Goal: Task Accomplishment & Management: Manage account settings

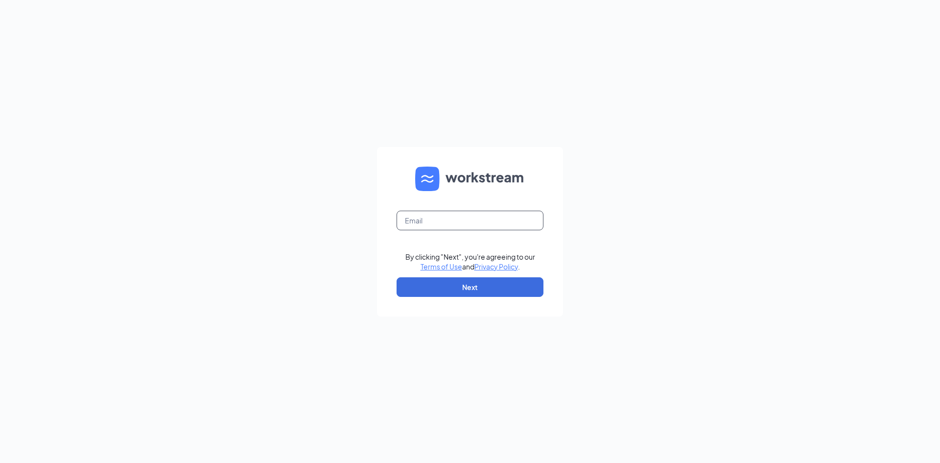
type input "lsanoguel@midwayinvestments.com"
click at [511, 293] on button "Next" at bounding box center [470, 287] width 147 height 20
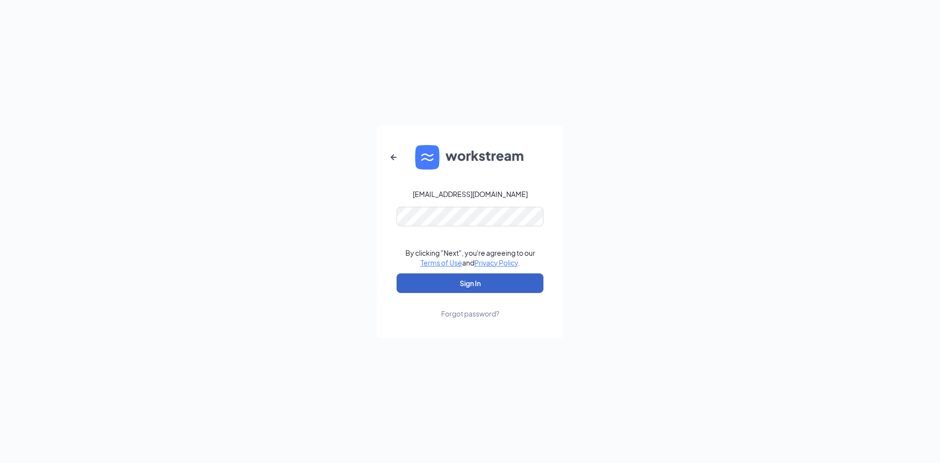
click at [506, 285] on button "Sign In" at bounding box center [470, 283] width 147 height 20
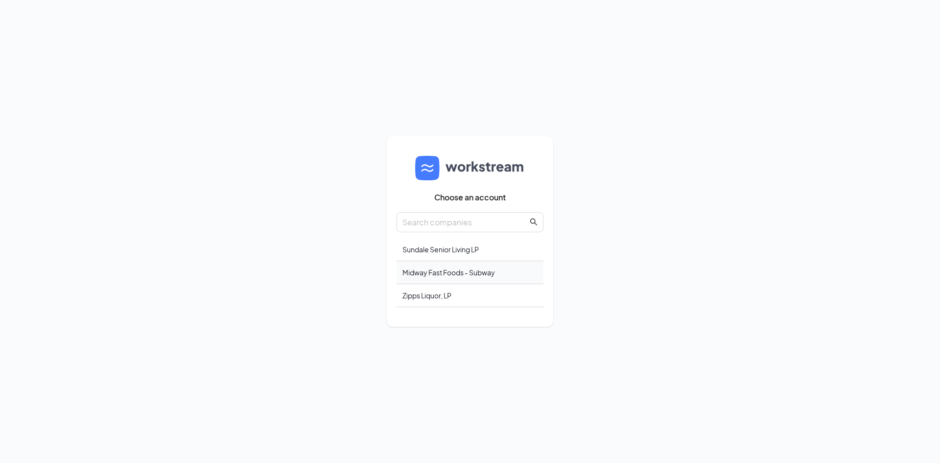
click at [484, 276] on div "Midway Fast Foods - Subway" at bounding box center [470, 272] width 147 height 23
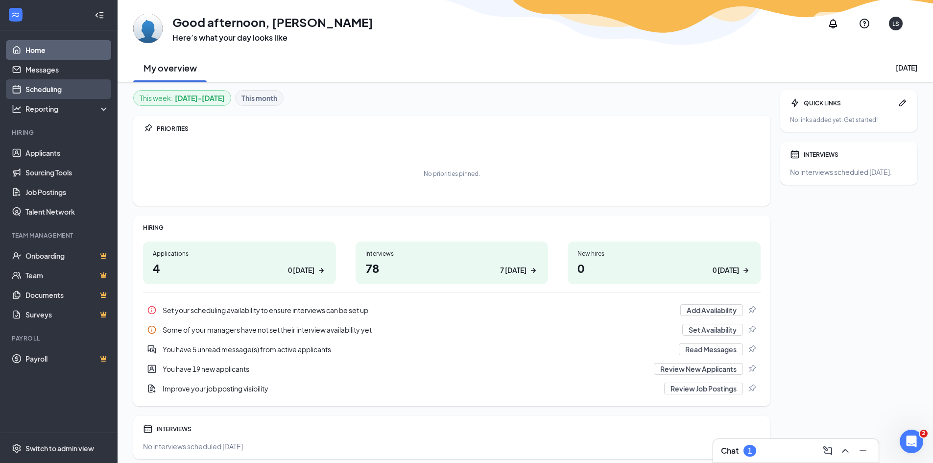
click at [62, 92] on link "Scheduling" at bounding box center [67, 89] width 84 height 20
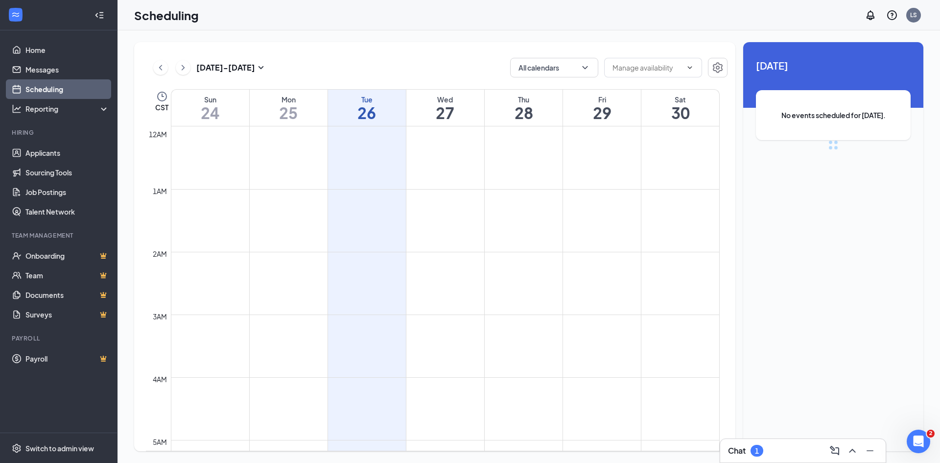
scroll to position [481, 0]
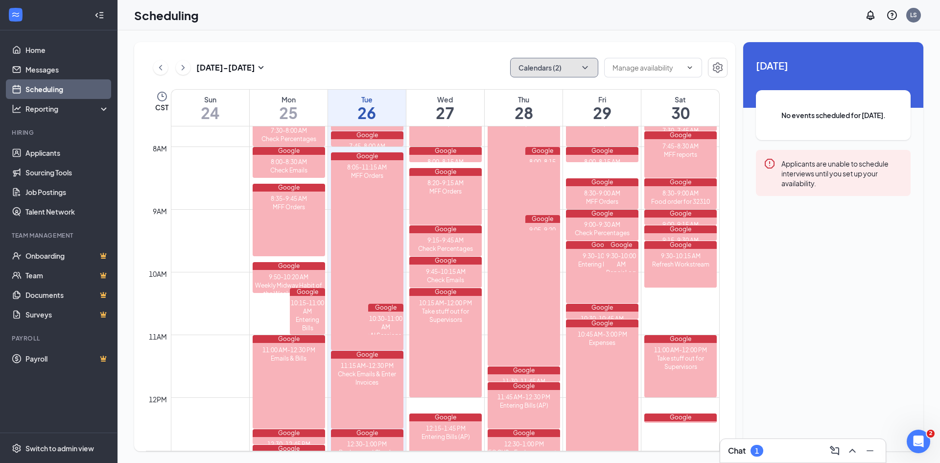
click at [581, 71] on icon "ChevronDown" at bounding box center [585, 68] width 10 height 10
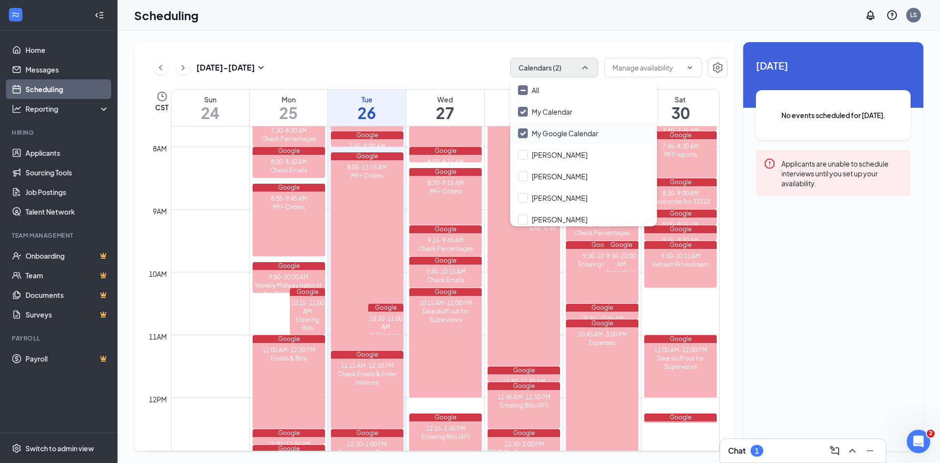
click at [525, 132] on input "My Google Calendar" at bounding box center [558, 133] width 80 height 10
checkbox input "false"
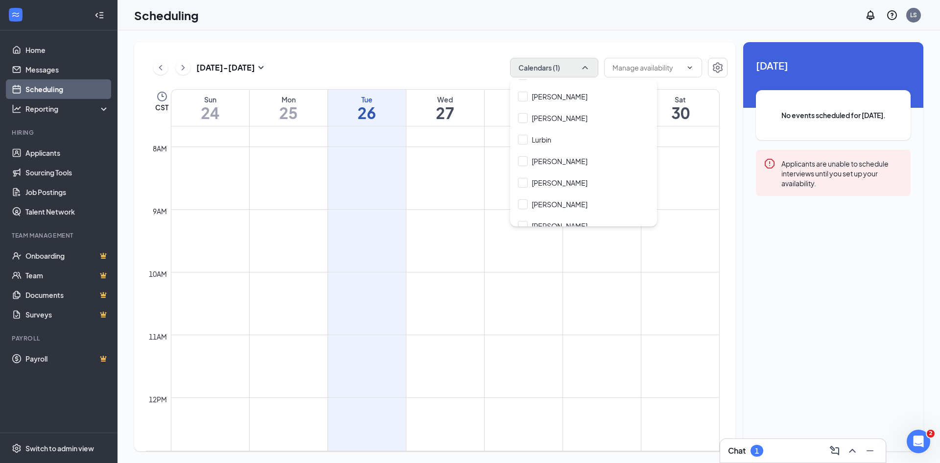
scroll to position [176, 0]
click at [553, 177] on input "[PERSON_NAME]" at bounding box center [553, 173] width 70 height 10
checkbox input "true"
click at [545, 195] on input "[PERSON_NAME]" at bounding box center [553, 194] width 70 height 10
checkbox input "true"
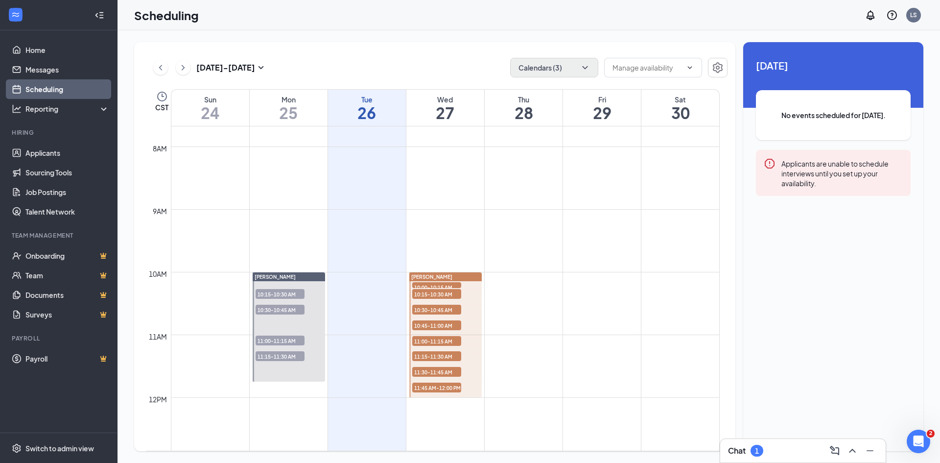
click at [442, 46] on div "[DATE] - [DATE] Calendars (3) CST Sun 24 Mon 25 Tue 26 Wed 27 Thu 28 Fri 29 Sat…" at bounding box center [434, 246] width 601 height 409
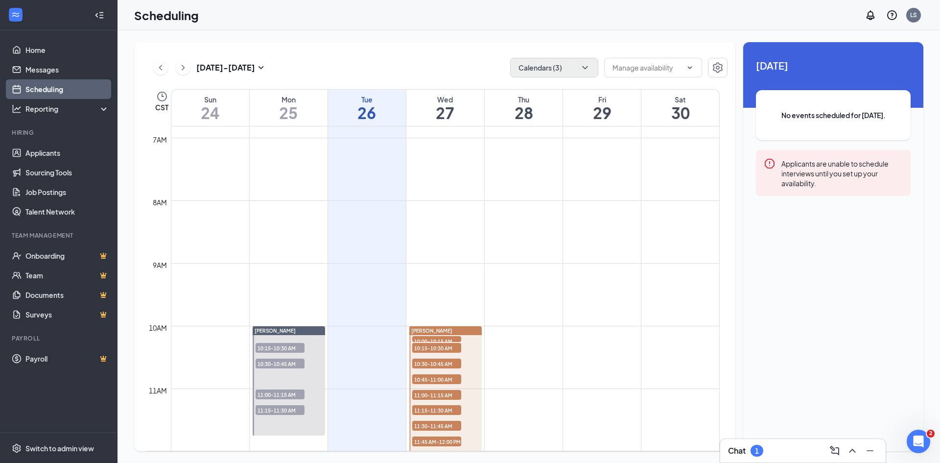
scroll to position [481, 0]
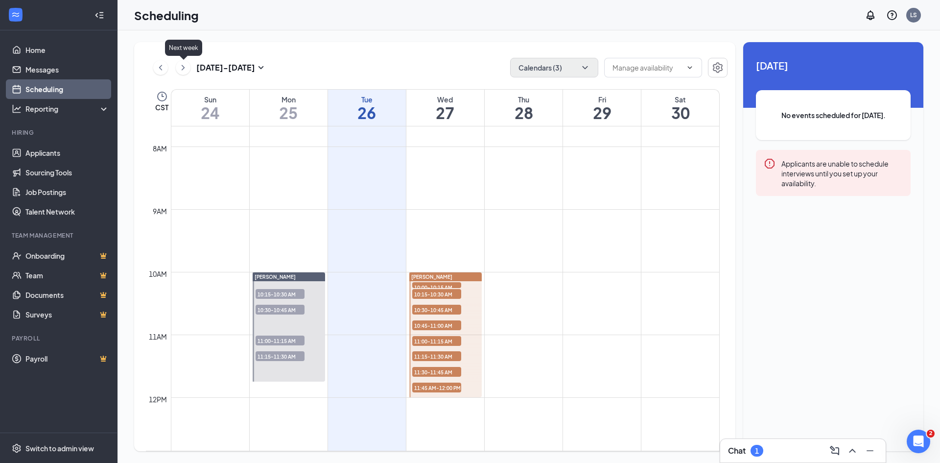
click at [188, 70] on icon "ChevronRight" at bounding box center [183, 68] width 10 height 12
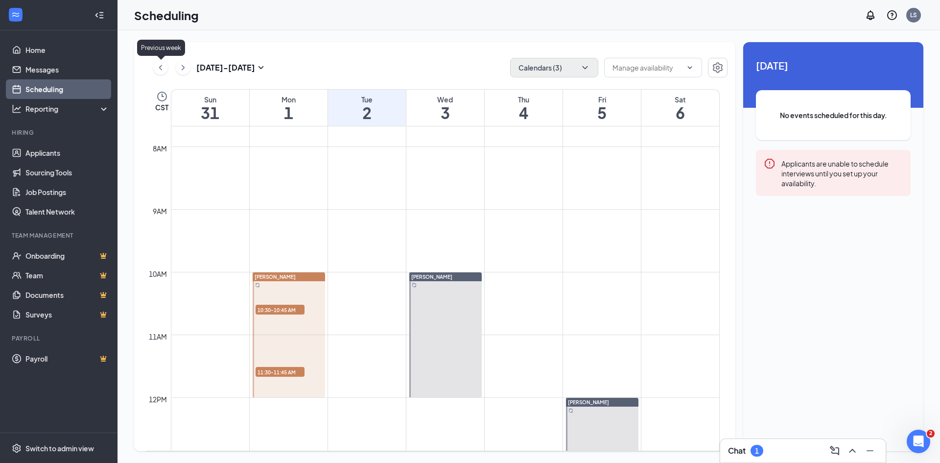
click at [154, 70] on button at bounding box center [160, 67] width 15 height 15
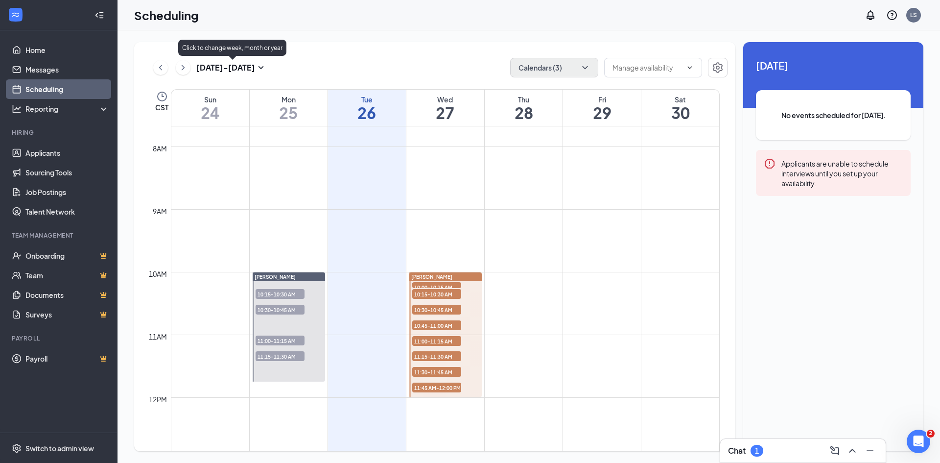
click at [256, 68] on icon "SmallChevronDown" at bounding box center [261, 68] width 12 height 12
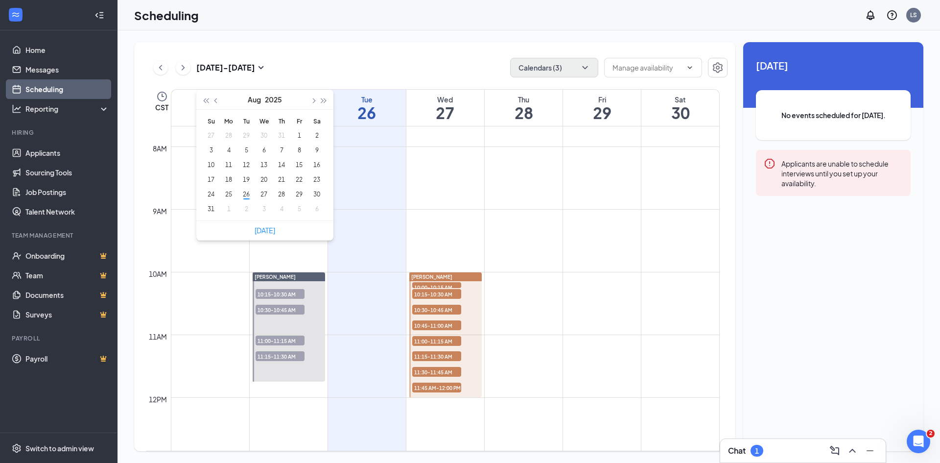
type input "[DATE]"
click at [395, 66] on div "[DATE] - [DATE] Calendars (3)" at bounding box center [437, 68] width 582 height 20
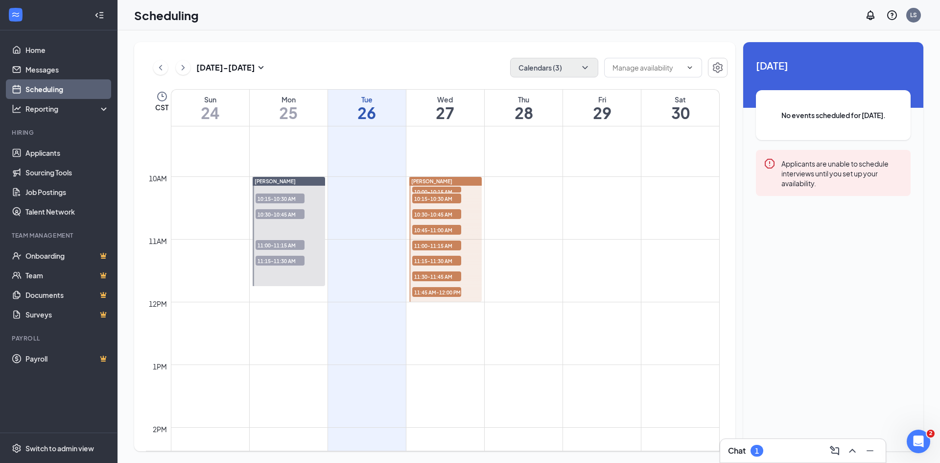
scroll to position [530, 0]
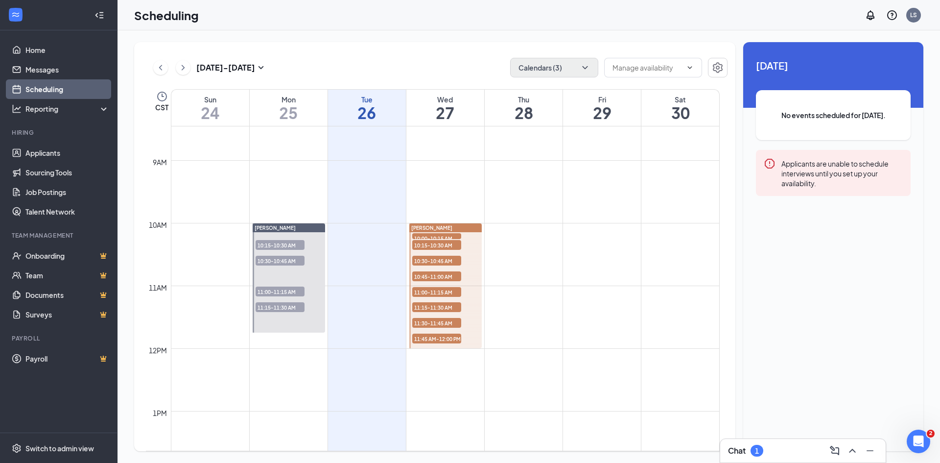
click at [478, 243] on div at bounding box center [445, 285] width 72 height 125
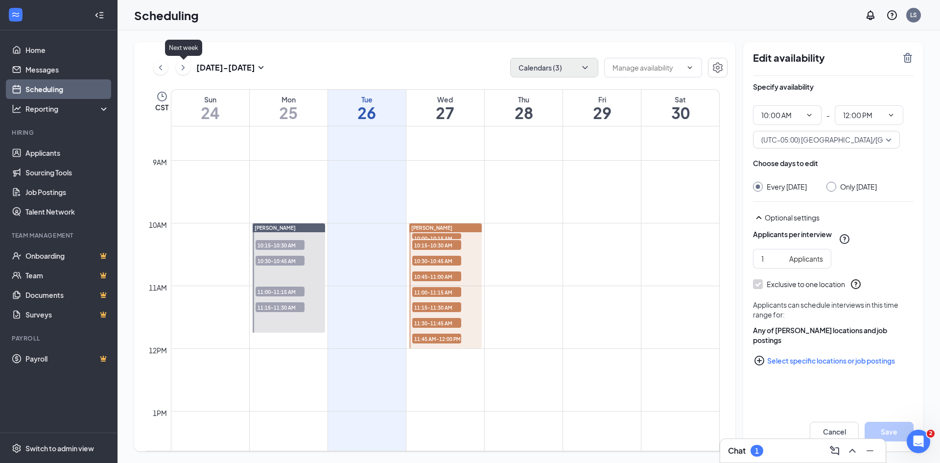
drag, startPoint x: 184, startPoint y: 64, endPoint x: 197, endPoint y: 68, distance: 13.7
click at [186, 65] on icon "ChevronRight" at bounding box center [183, 68] width 10 height 12
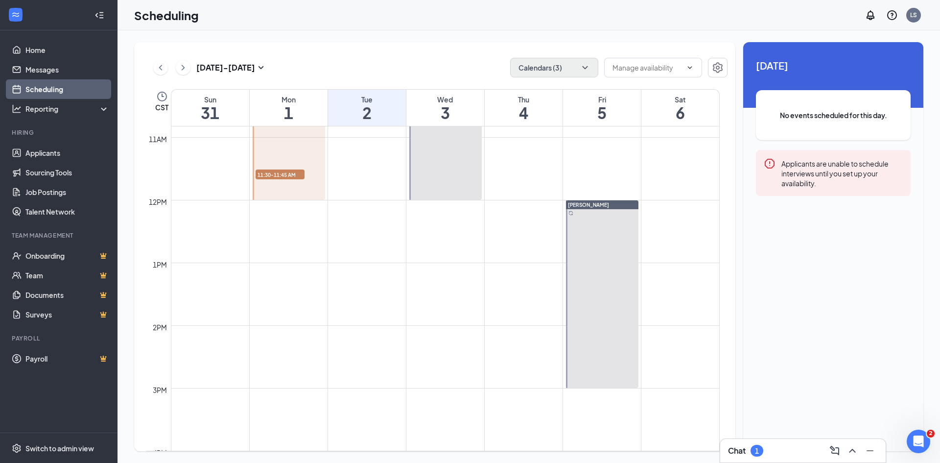
scroll to position [628, 0]
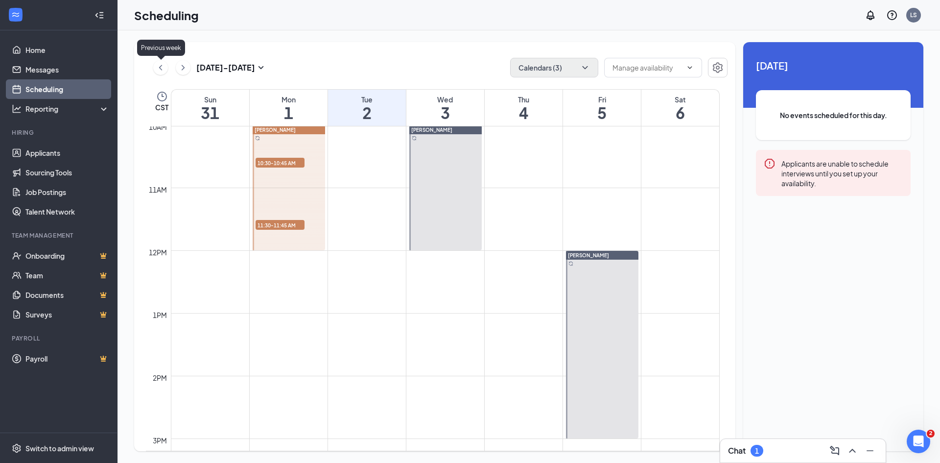
click at [159, 70] on icon "ChevronLeft" at bounding box center [161, 68] width 10 height 12
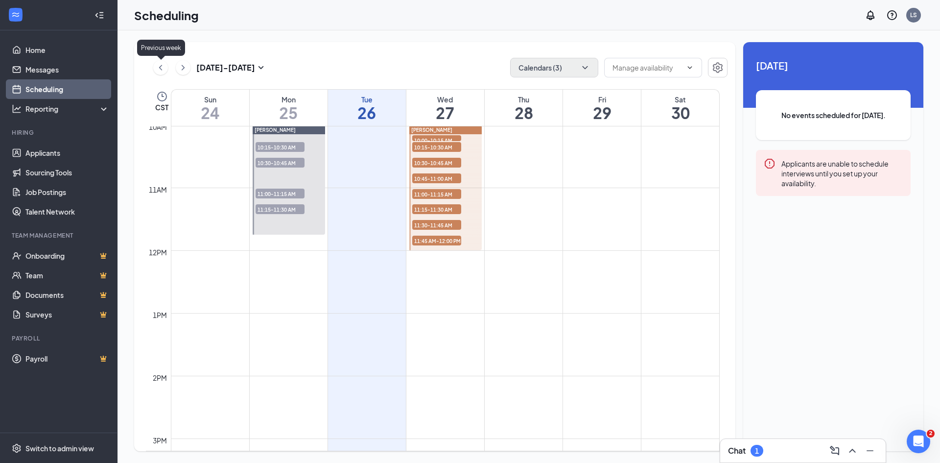
scroll to position [481, 0]
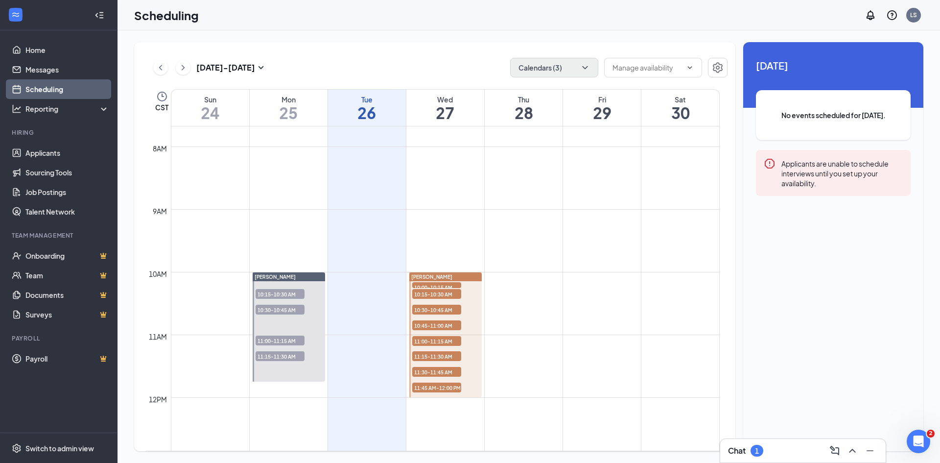
click at [268, 293] on span "10:15-10:30 AM" at bounding box center [280, 294] width 49 height 10
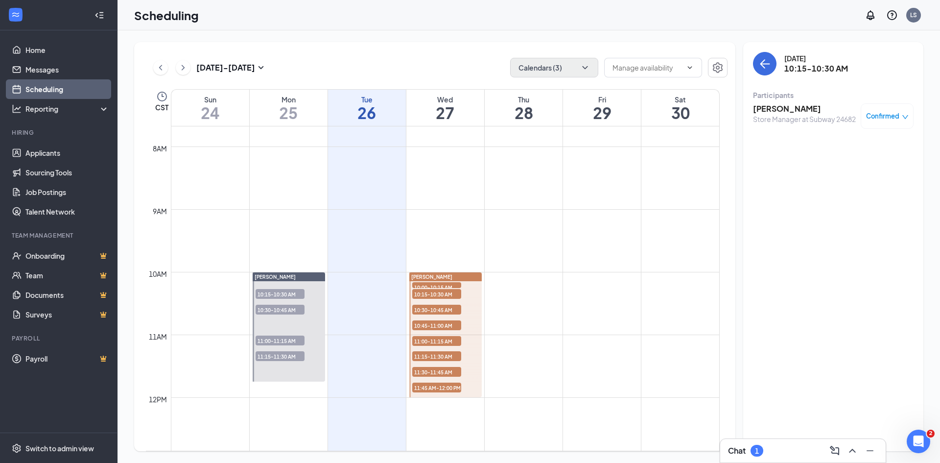
click at [799, 108] on h3 "[PERSON_NAME]" at bounding box center [804, 108] width 103 height 11
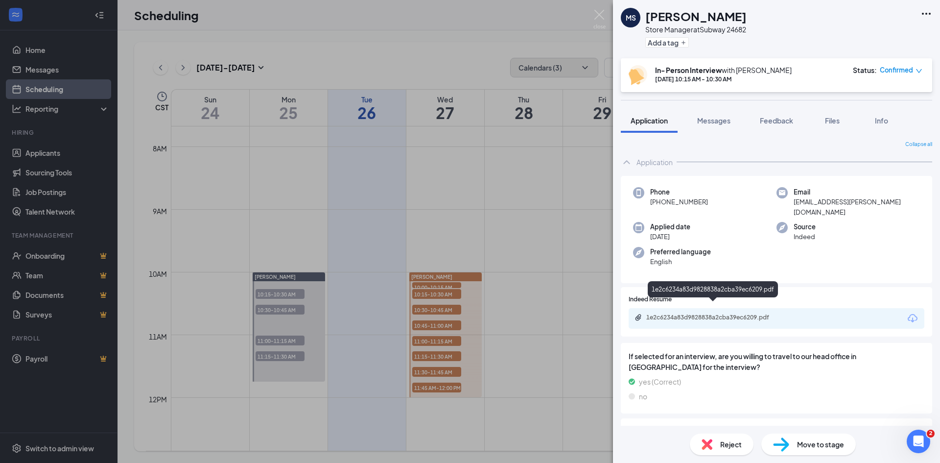
scroll to position [260, 0]
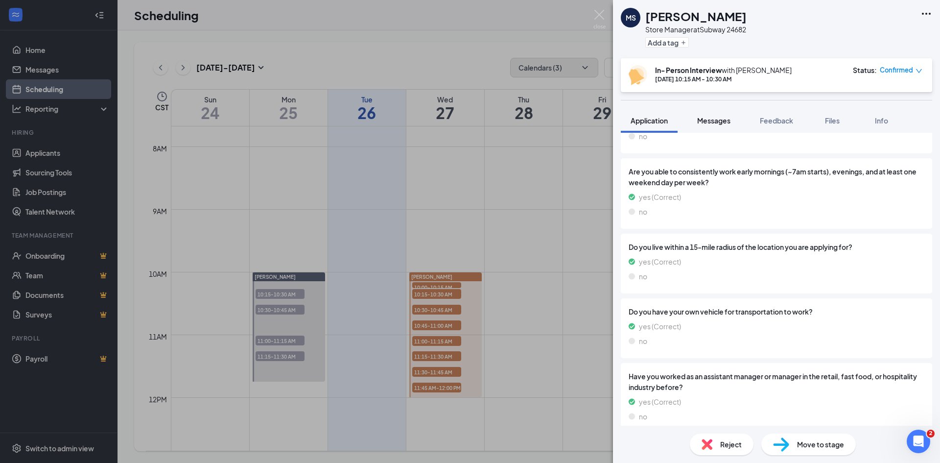
drag, startPoint x: 709, startPoint y: 122, endPoint x: 796, endPoint y: 121, distance: 87.7
click at [709, 122] on span "Messages" at bounding box center [713, 120] width 33 height 9
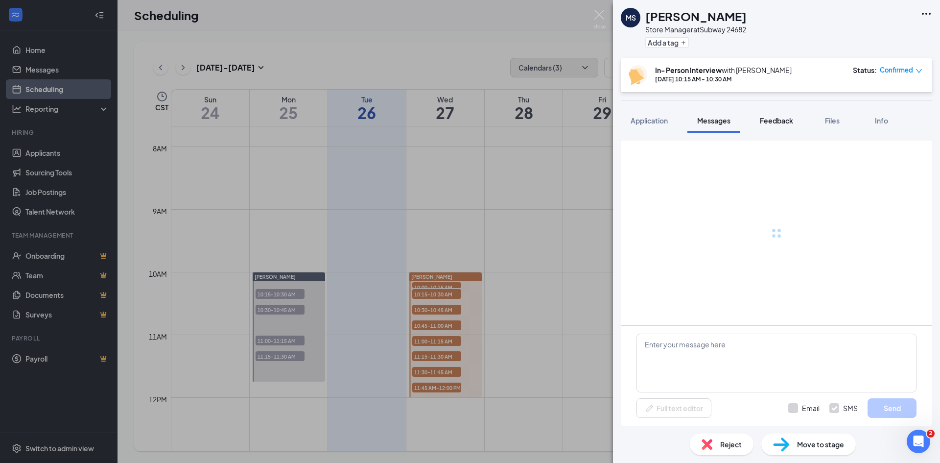
click at [796, 121] on button "Feedback" at bounding box center [776, 120] width 53 height 24
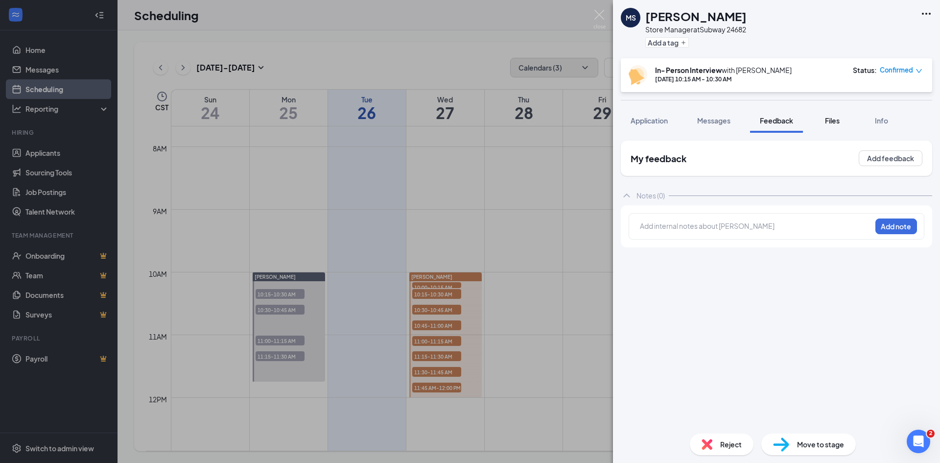
click at [840, 123] on span "Files" at bounding box center [832, 120] width 15 height 9
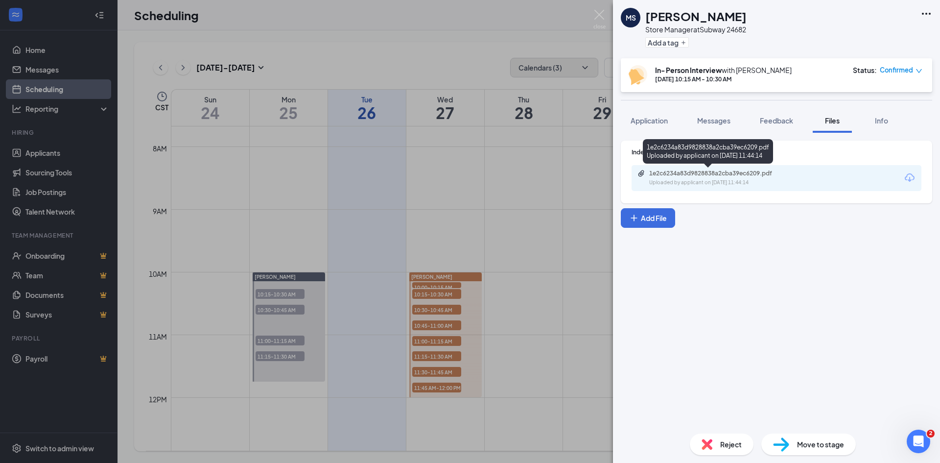
click at [730, 175] on div "1e2c6234a83d9828838a2cba39ec6209.pdf" at bounding box center [717, 173] width 137 height 8
click at [526, 169] on div "[PERSON_NAME] Store Manager at Subway 24682 Add a tag In- Person Interview with…" at bounding box center [470, 231] width 940 height 463
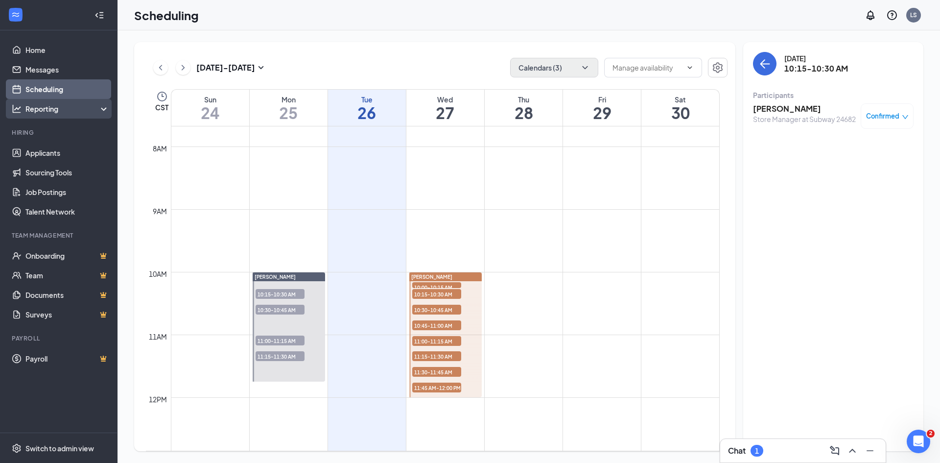
click at [63, 112] on div "Reporting" at bounding box center [67, 109] width 84 height 10
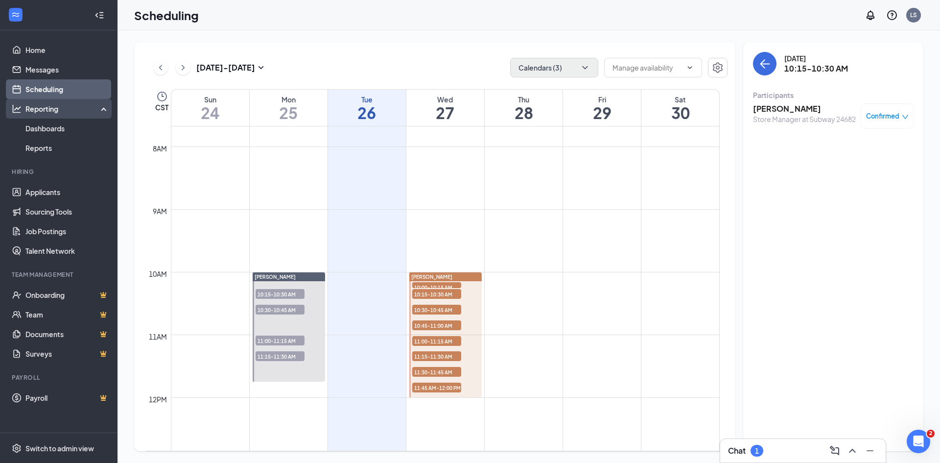
click at [63, 112] on div "Reporting" at bounding box center [67, 109] width 84 height 10
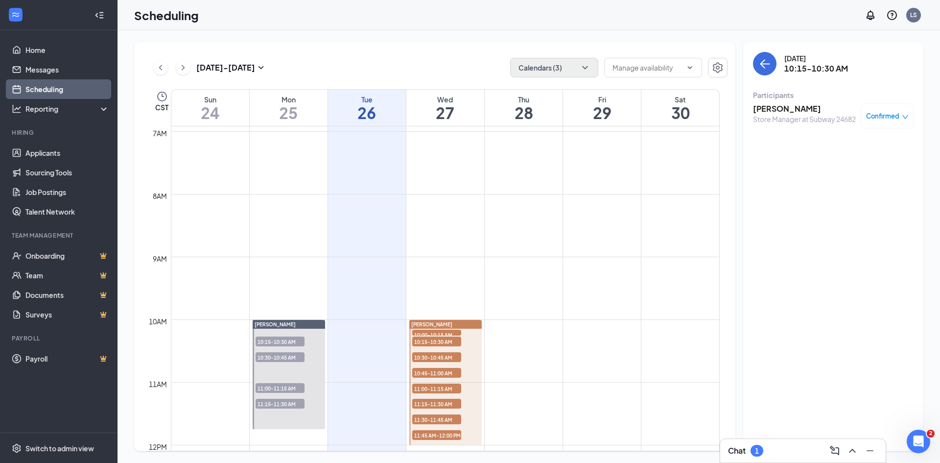
scroll to position [432, 0]
click at [162, 65] on icon "ChevronLeft" at bounding box center [161, 68] width 10 height 12
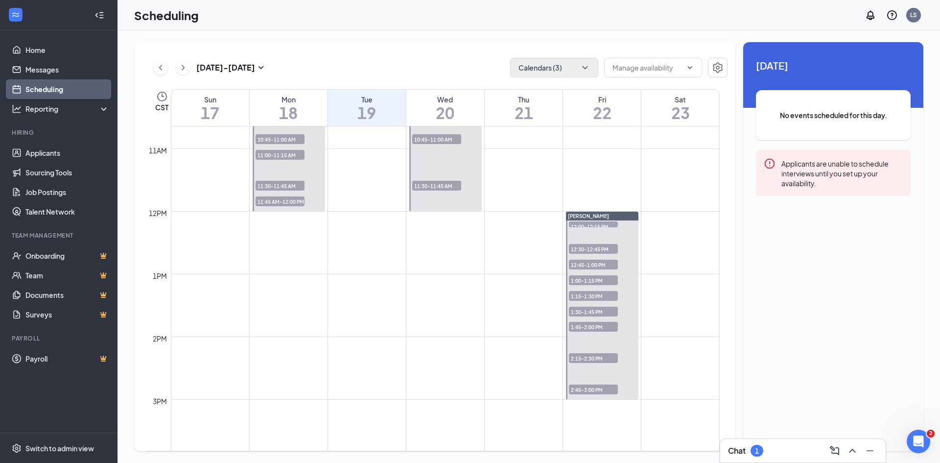
scroll to position [677, 0]
